Goal: Use online tool/utility: Utilize a website feature to perform a specific function

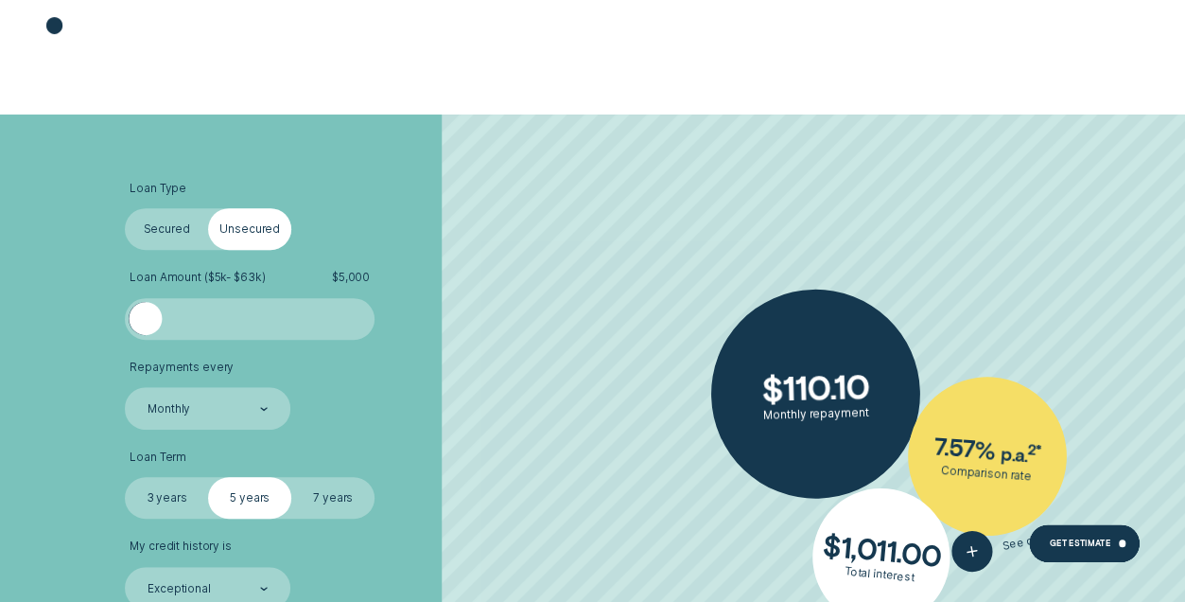
scroll to position [378, 0]
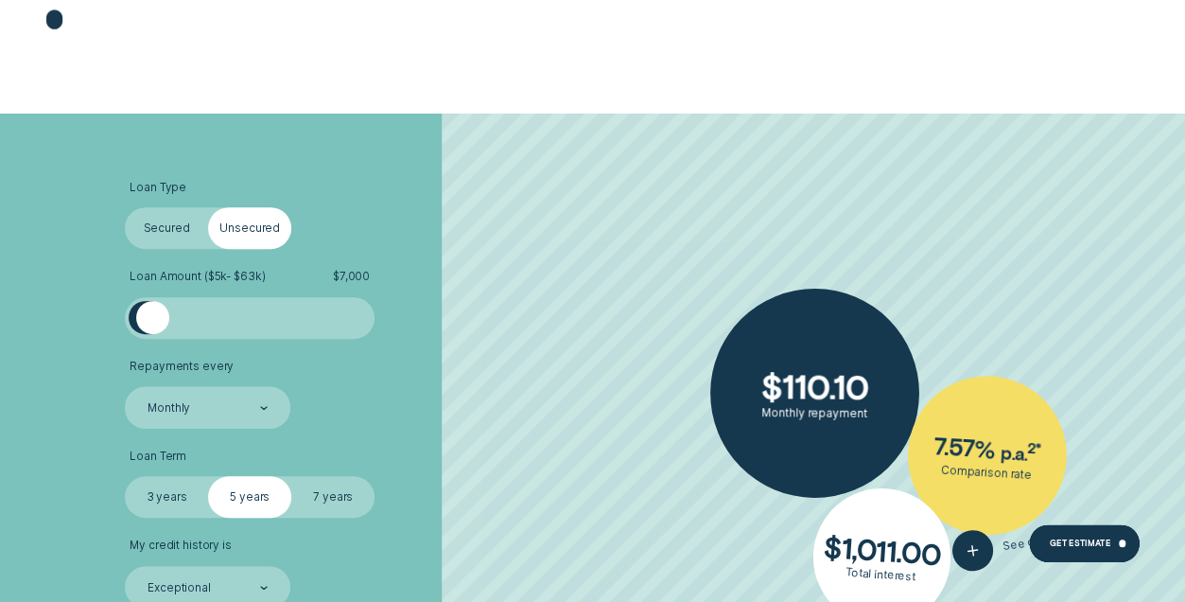
drag, startPoint x: 144, startPoint y: 321, endPoint x: 187, endPoint y: 324, distance: 43.7
click at [156, 324] on div at bounding box center [152, 317] width 33 height 33
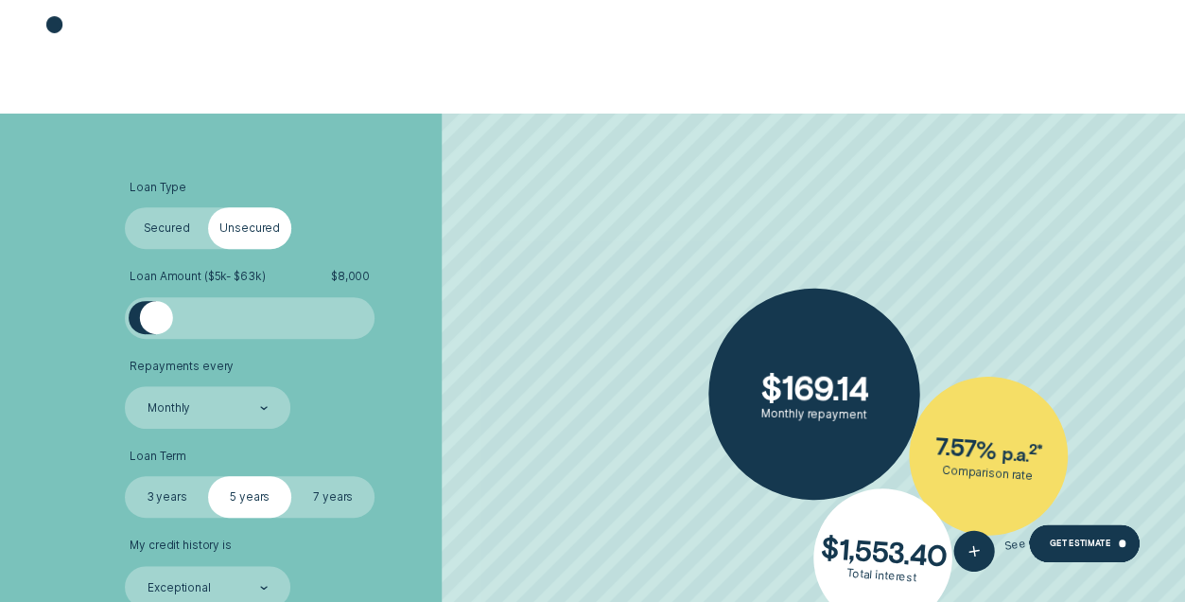
click at [350, 277] on span "$ 8,000" at bounding box center [350, 277] width 39 height 14
drag, startPoint x: 350, startPoint y: 277, endPoint x: 339, endPoint y: 277, distance: 11.3
click at [348, 277] on span "$ 8,000" at bounding box center [350, 277] width 39 height 14
drag, startPoint x: 165, startPoint y: 325, endPoint x: 157, endPoint y: 338, distance: 14.4
click at [157, 338] on div at bounding box center [250, 318] width 250 height 42
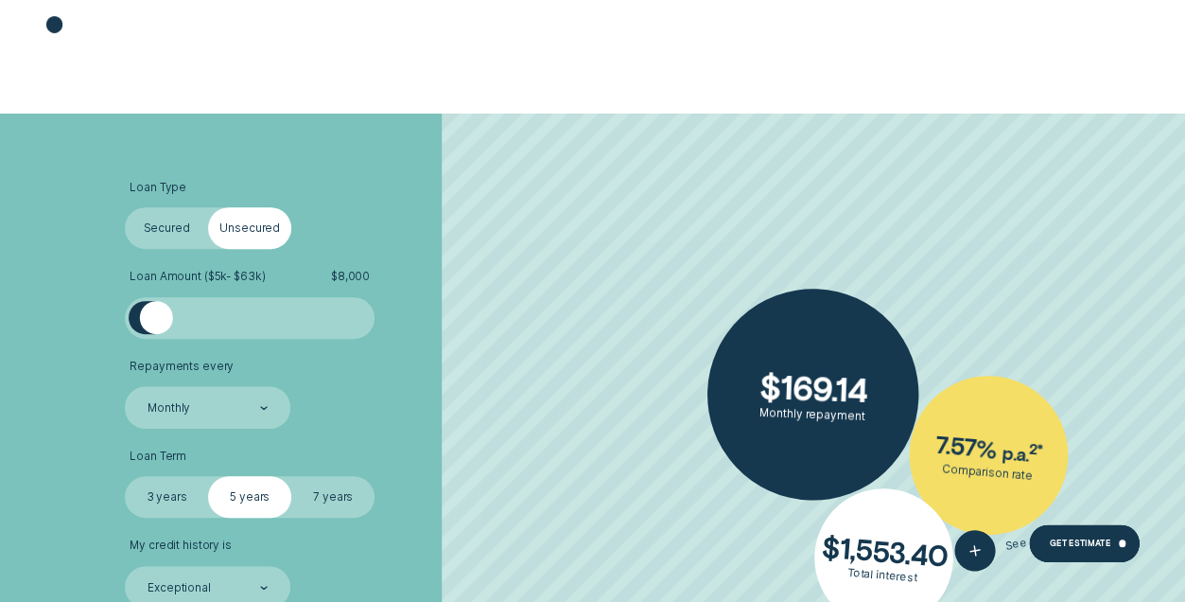
click at [187, 226] on label "Secured" at bounding box center [166, 228] width 83 height 42
click at [125, 207] on input "Secured" at bounding box center [125, 207] width 0 height 0
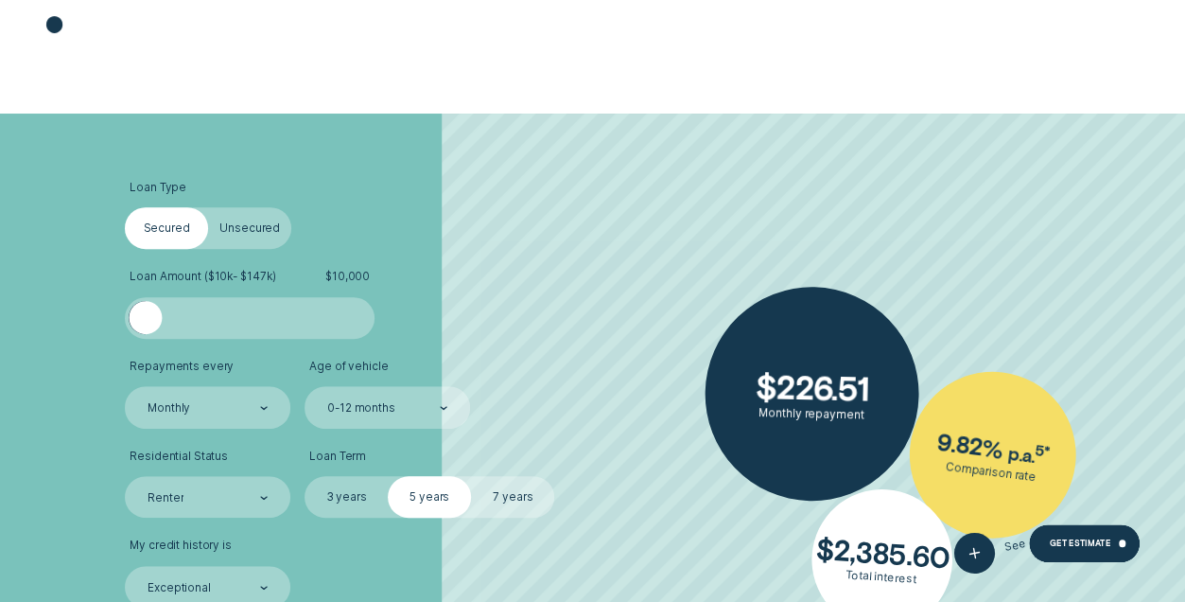
drag, startPoint x: 264, startPoint y: 228, endPoint x: 253, endPoint y: 233, distance: 12.3
click at [259, 230] on label "Unsecured" at bounding box center [249, 228] width 83 height 42
click at [236, 214] on label "Unsecured" at bounding box center [249, 228] width 83 height 42
click at [208, 207] on input "Unsecured" at bounding box center [208, 207] width 0 height 0
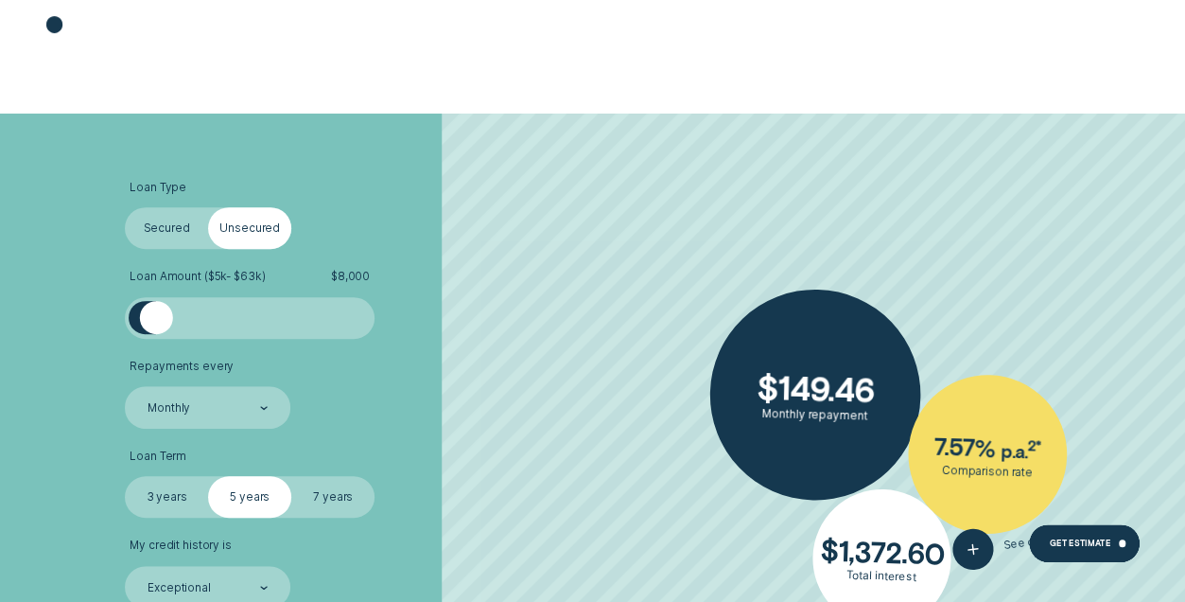
click at [157, 317] on div at bounding box center [156, 317] width 33 height 33
click at [178, 489] on label "3 years" at bounding box center [166, 497] width 83 height 42
click at [125, 476] on input "3 years" at bounding box center [125, 476] width 0 height 0
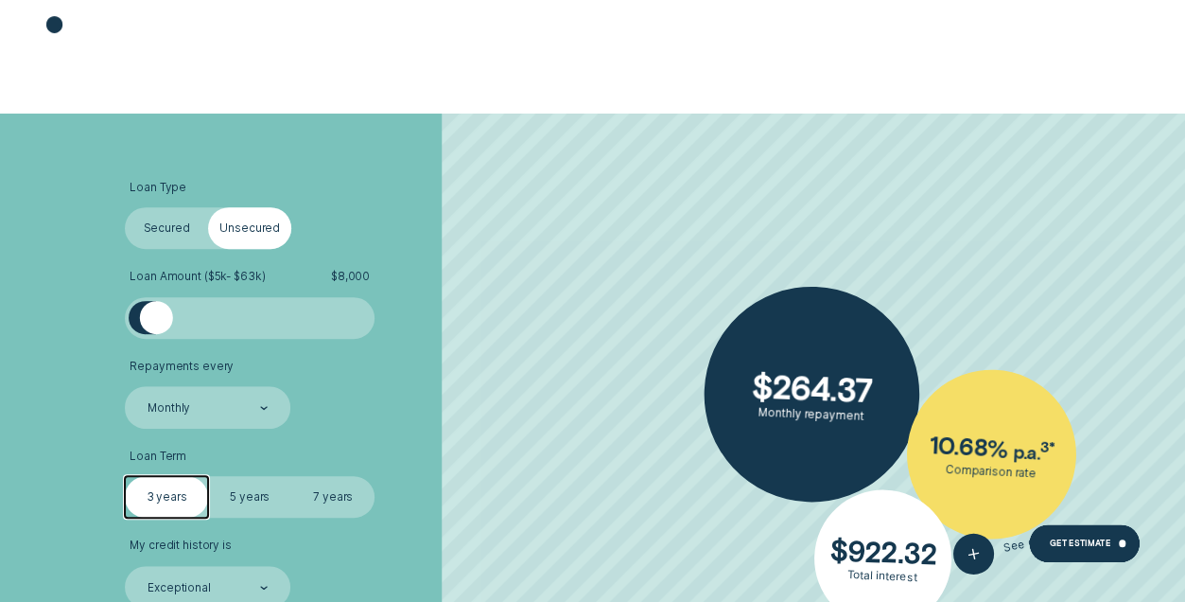
scroll to position [473, 0]
